Goal: Check status: Check status

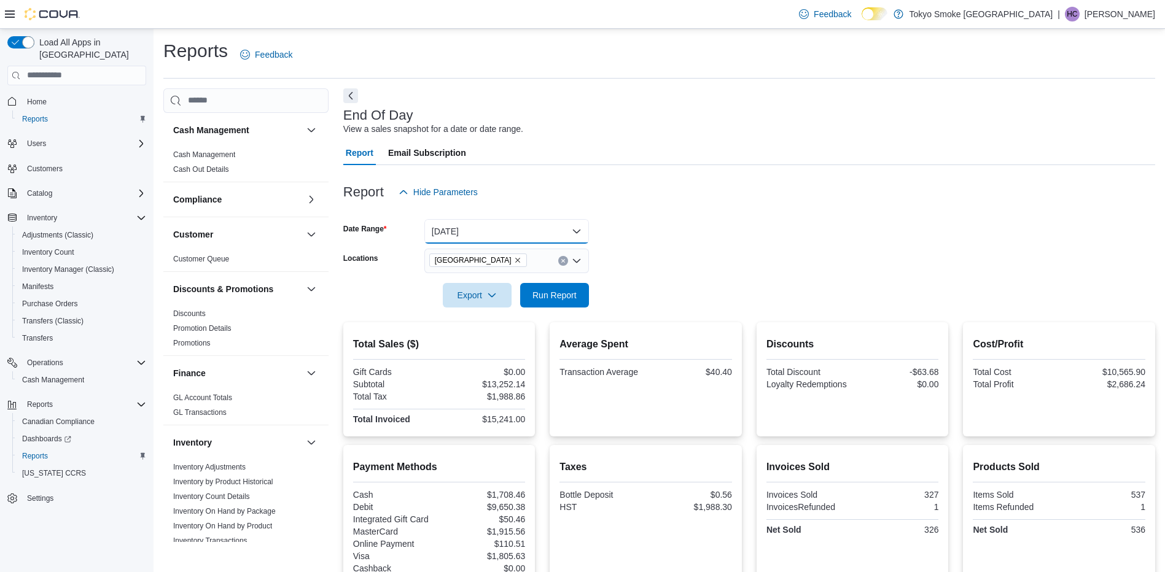
click at [544, 232] on button "[DATE]" at bounding box center [506, 231] width 165 height 25
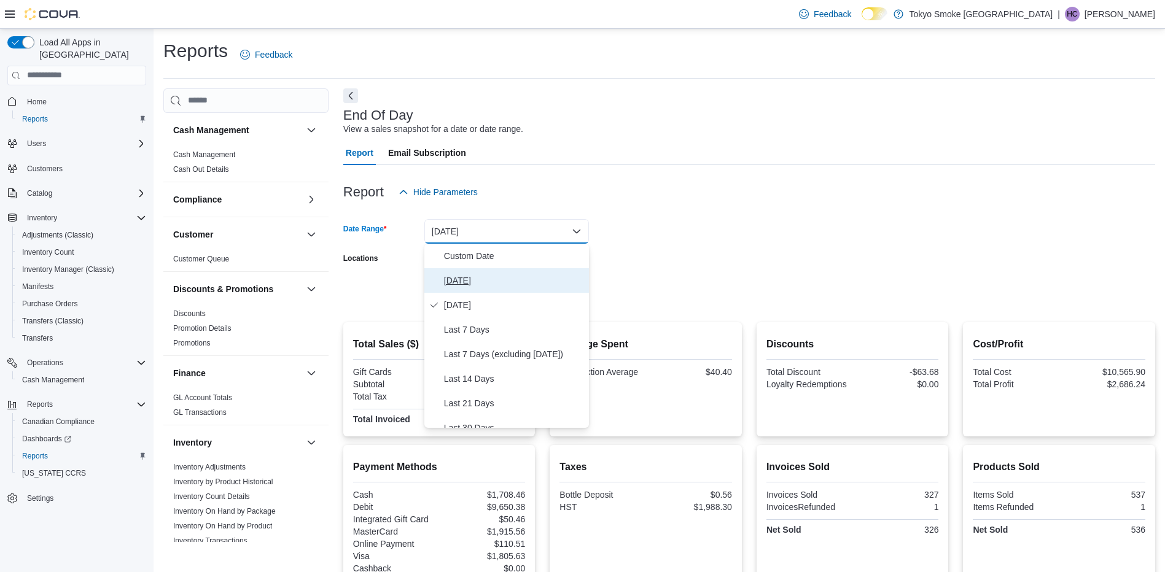
click at [527, 276] on span "[DATE]" at bounding box center [514, 280] width 140 height 15
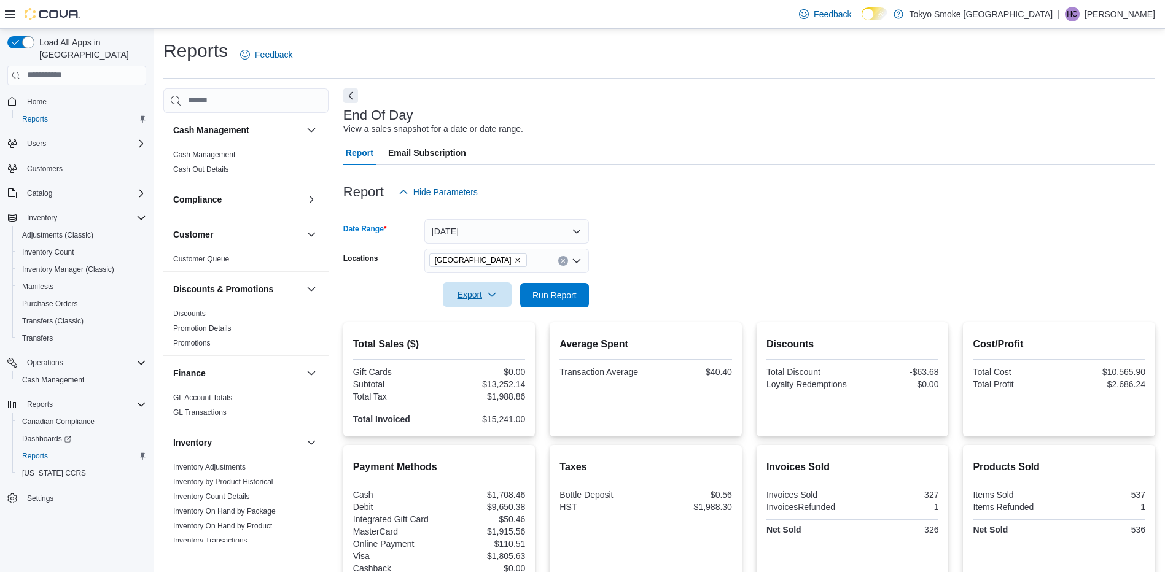
drag, startPoint x: 711, startPoint y: 252, endPoint x: 505, endPoint y: 287, distance: 208.6
click at [712, 252] on form "Date Range [DATE] Locations [GEOGRAPHIC_DATA] Export Run Report" at bounding box center [749, 255] width 812 height 103
click at [542, 289] on span "Run Report" at bounding box center [554, 295] width 44 height 12
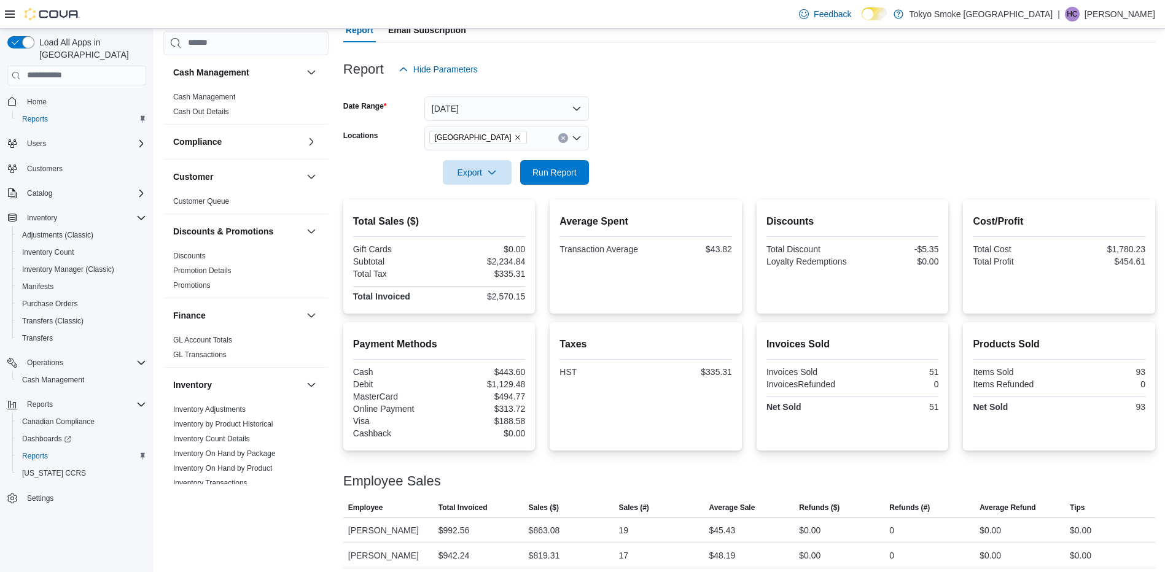
scroll to position [61, 0]
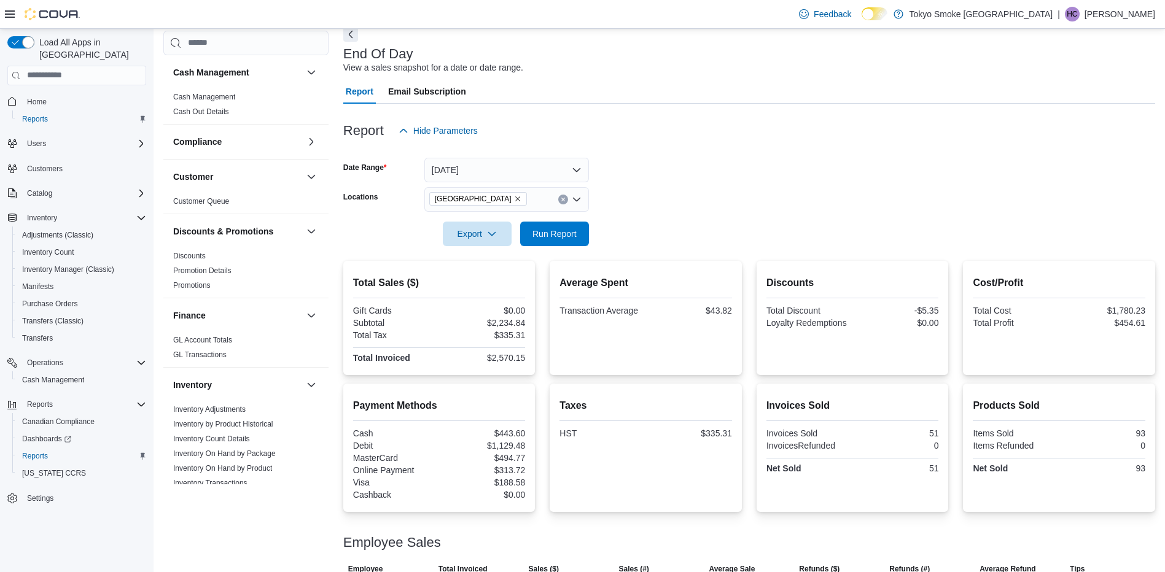
click at [763, 149] on div at bounding box center [749, 150] width 812 height 15
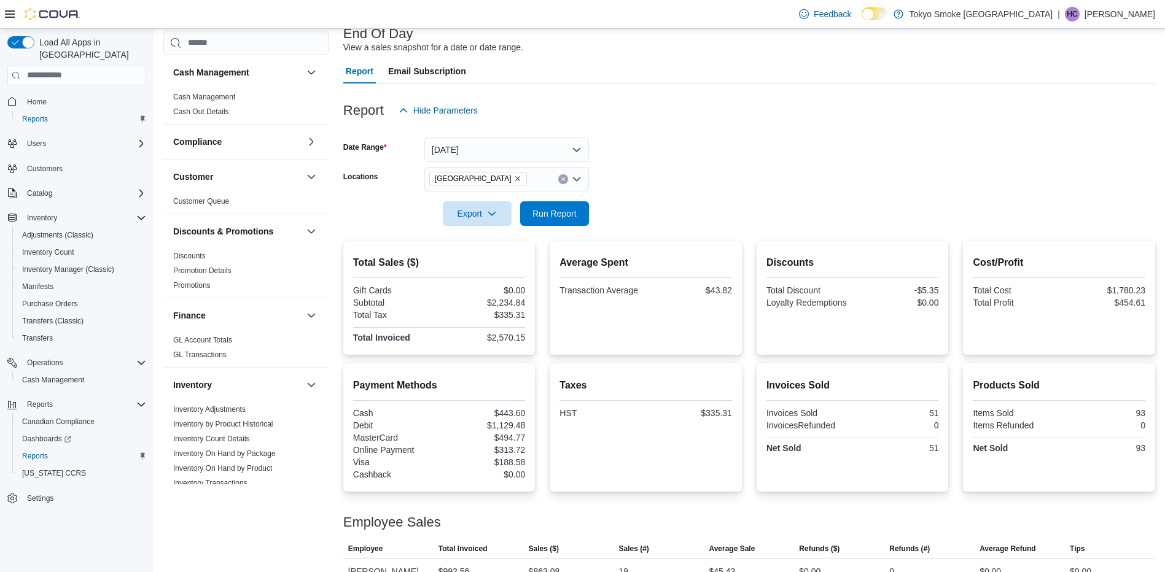
scroll to position [0, 0]
